Goal: Information Seeking & Learning: Learn about a topic

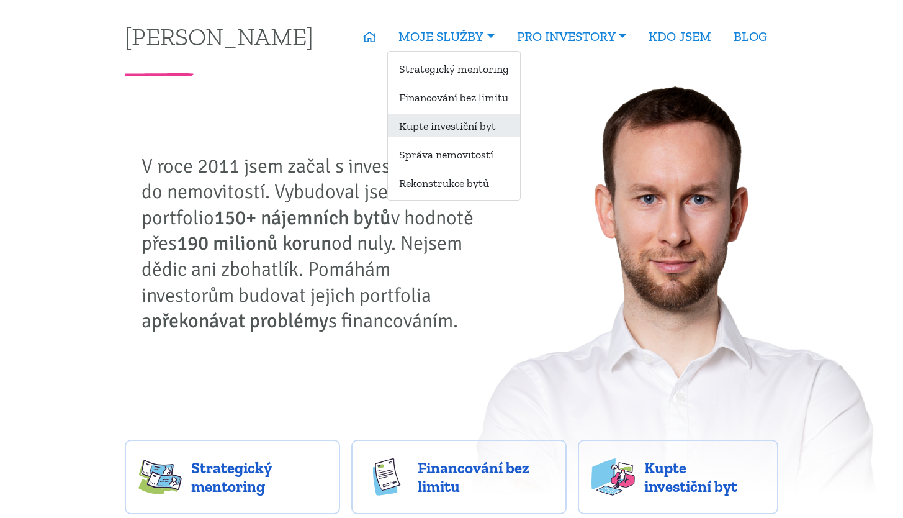
click at [456, 123] on link "Kupte investiční byt" at bounding box center [454, 125] width 132 height 23
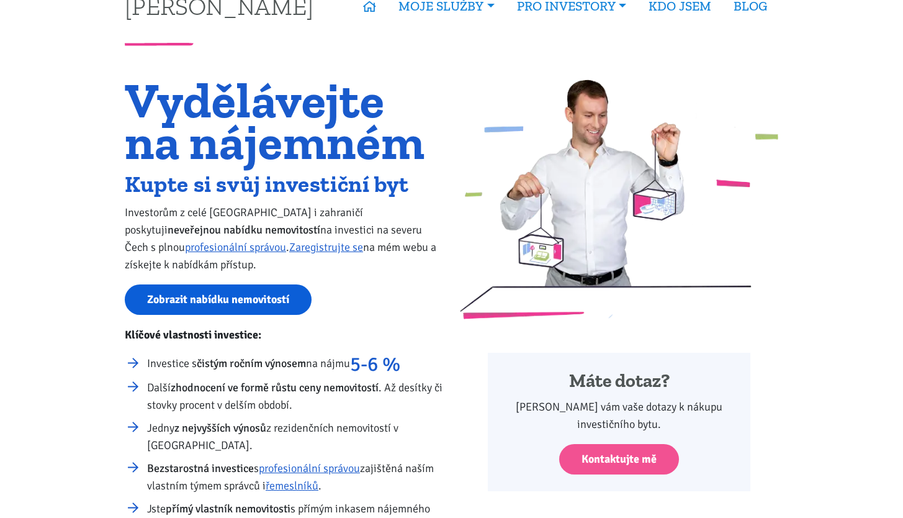
scroll to position [62, 0]
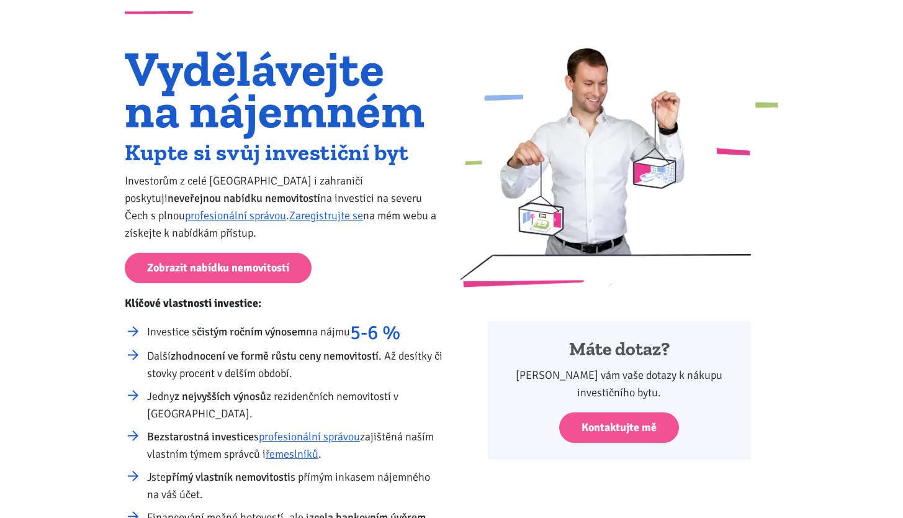
click at [195, 284] on div "Vydělávejte na nájemném Kupte si svůj investiční byt Investorům z celé České re…" at bounding box center [284, 304] width 335 height 512
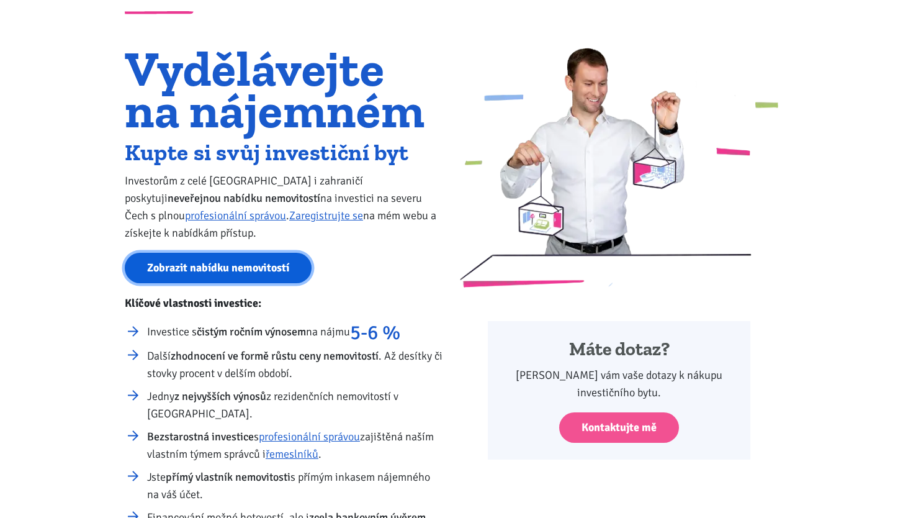
click at [206, 269] on link "Zobrazit nabídku nemovitostí" at bounding box center [218, 268] width 187 height 30
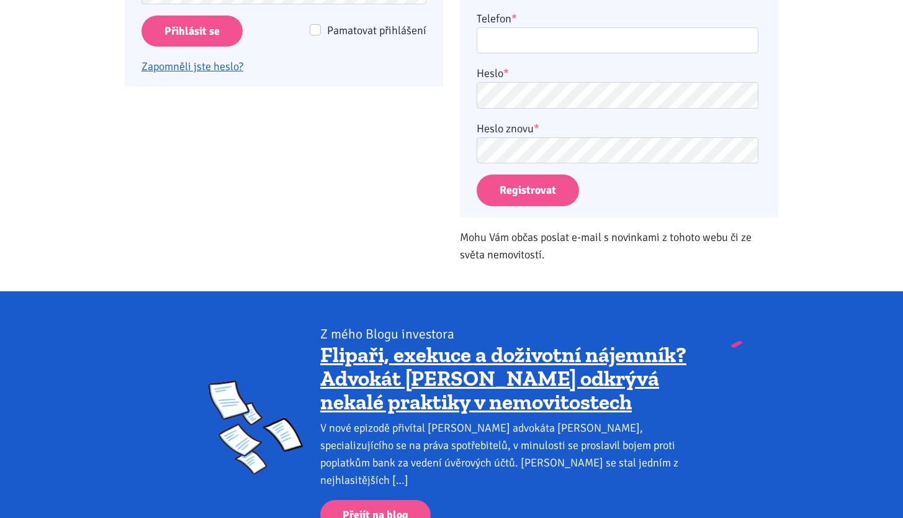
scroll to position [81, 0]
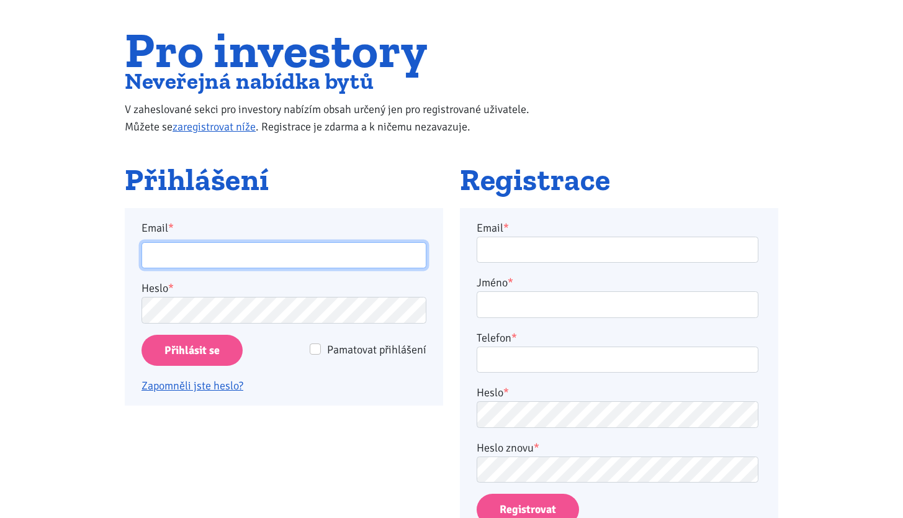
click at [221, 251] on input "Email *" at bounding box center [284, 255] width 285 height 27
click at [320, 146] on div "Pro investory Neveřejná nabídka bytů V zaheslované sekci pro investory nabízím …" at bounding box center [452, 96] width 670 height 134
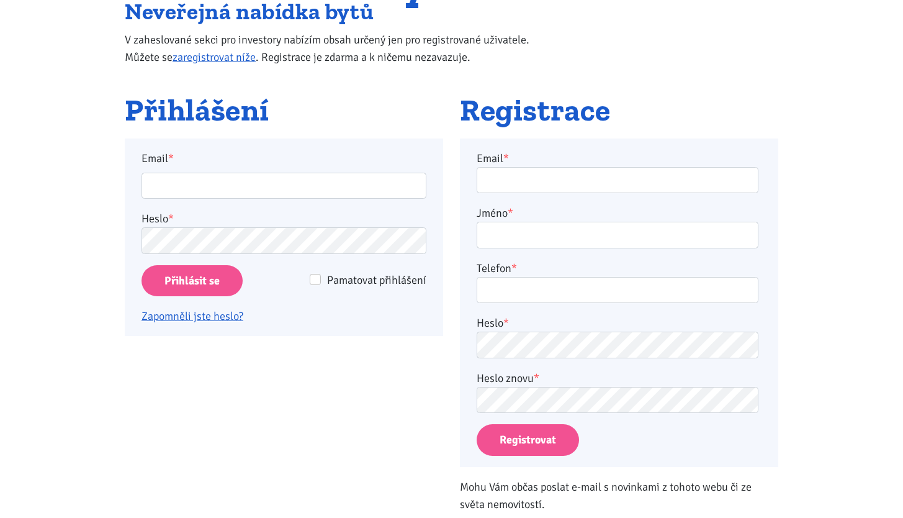
scroll to position [0, 0]
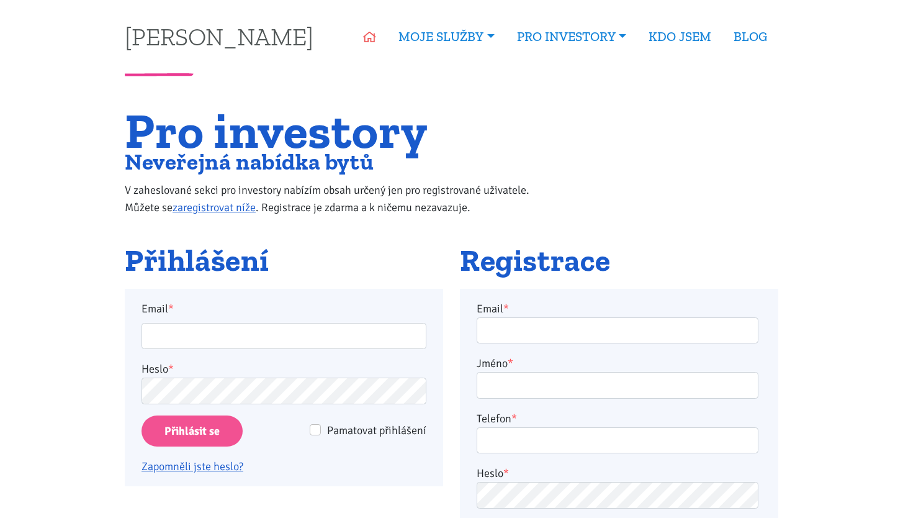
click at [374, 39] on link "ÚVOD" at bounding box center [369, 36] width 35 height 29
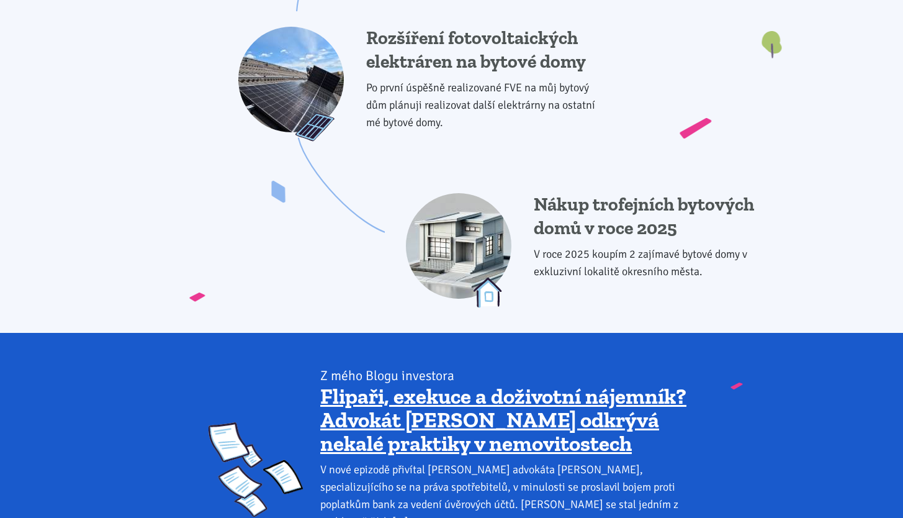
scroll to position [1784, 0]
